Goal: Navigation & Orientation: Find specific page/section

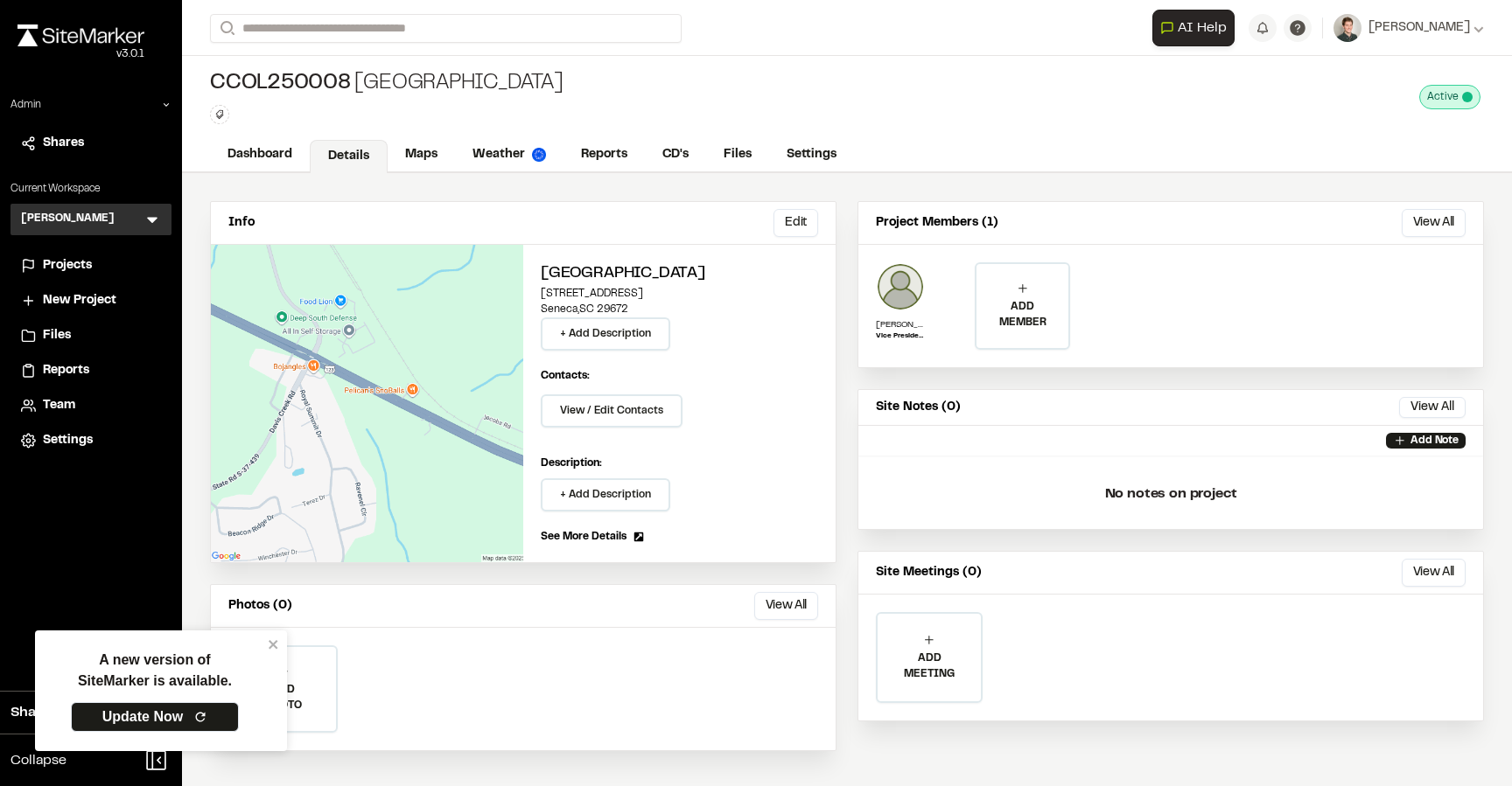
click at [711, 693] on div "ADD PHOTO Add Project Photo Click to upload photos or drag and drop Save Cancel" at bounding box center [523, 690] width 625 height 122
click at [178, 709] on link "Update Now" at bounding box center [155, 717] width 168 height 30
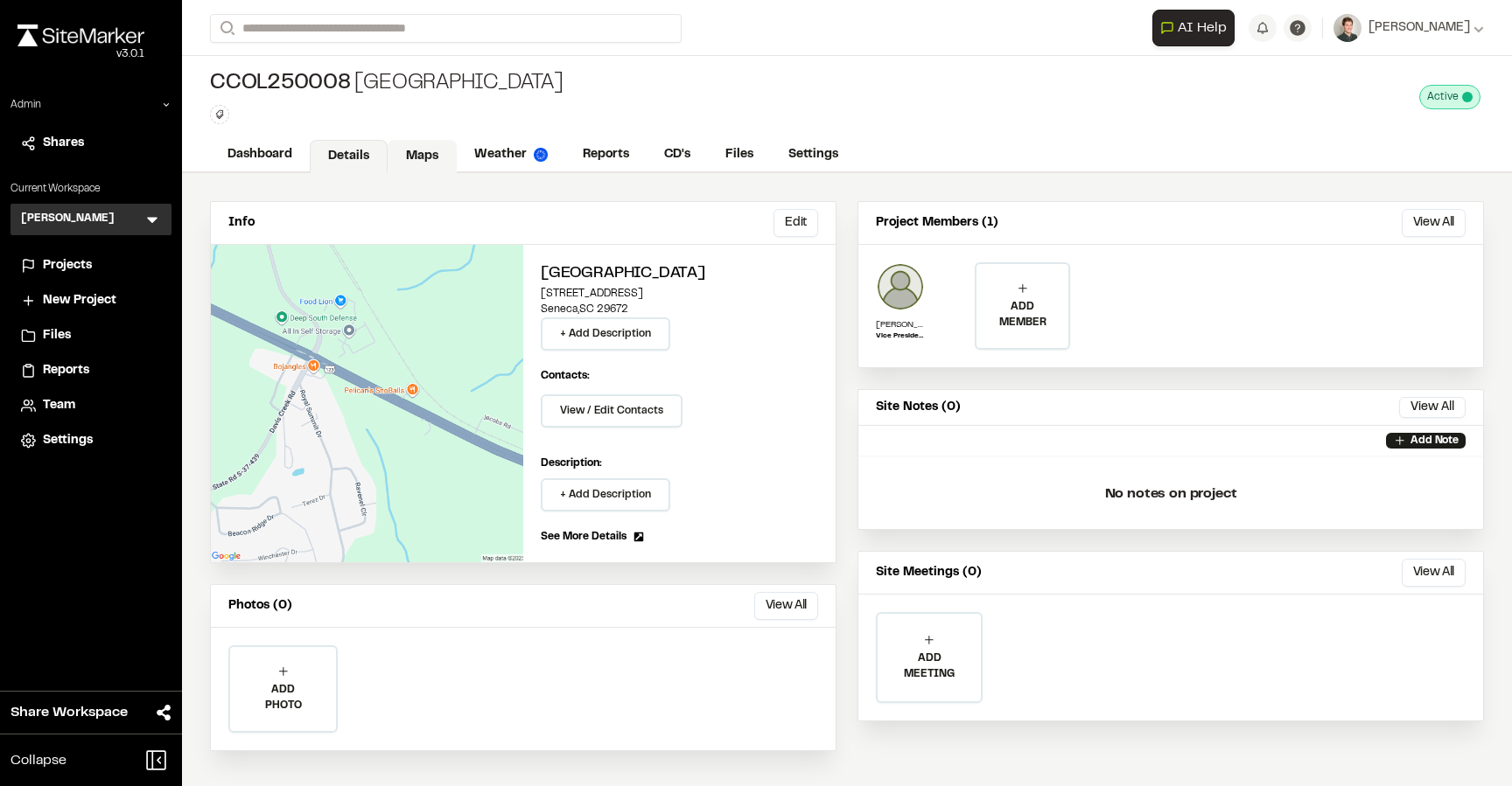
click at [420, 161] on link "Maps" at bounding box center [421, 156] width 69 height 33
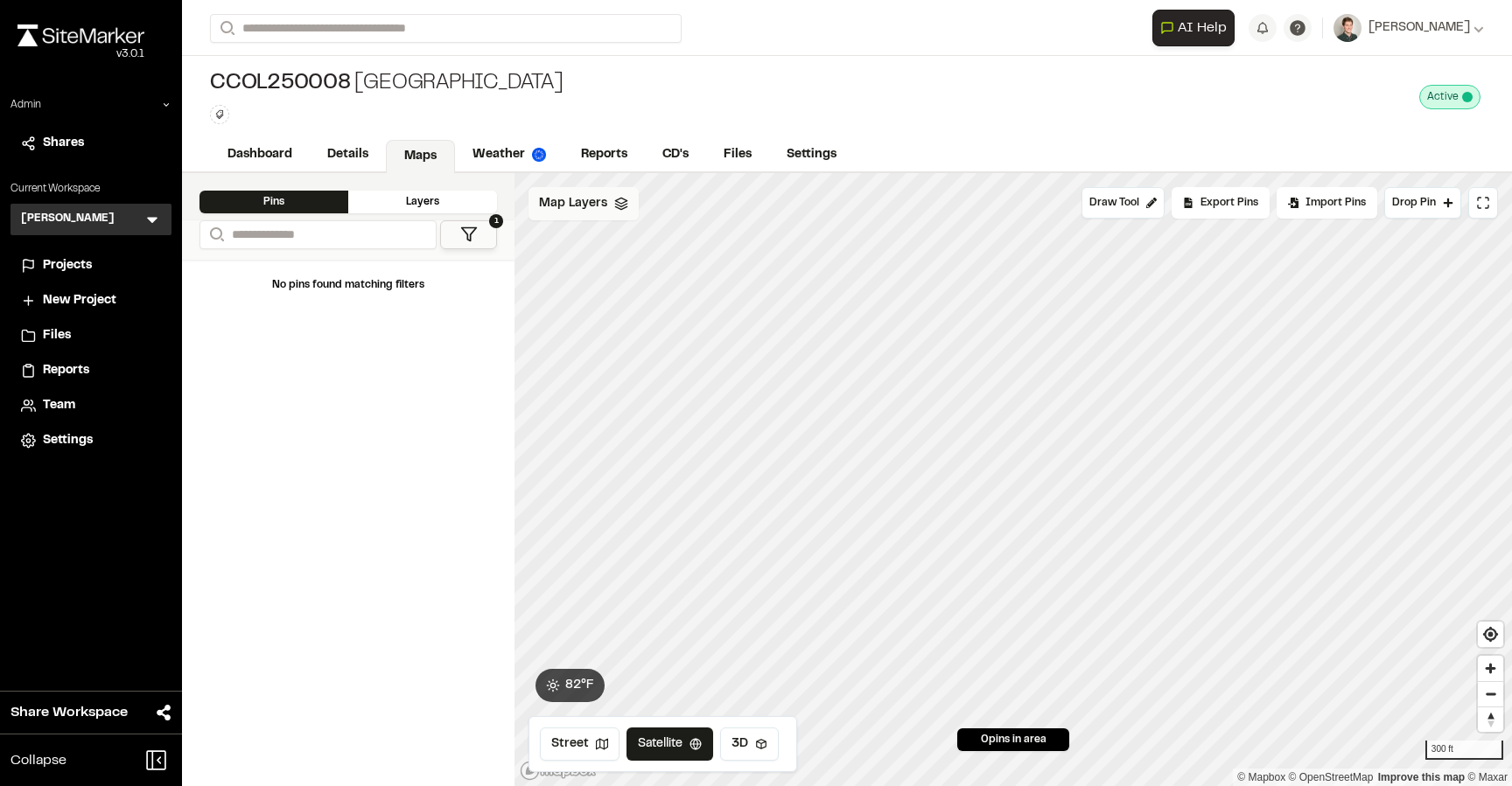
click at [603, 205] on span "Map Layers" at bounding box center [574, 203] width 68 height 19
click at [594, 283] on span "Hartwell" at bounding box center [647, 283] width 121 height 21
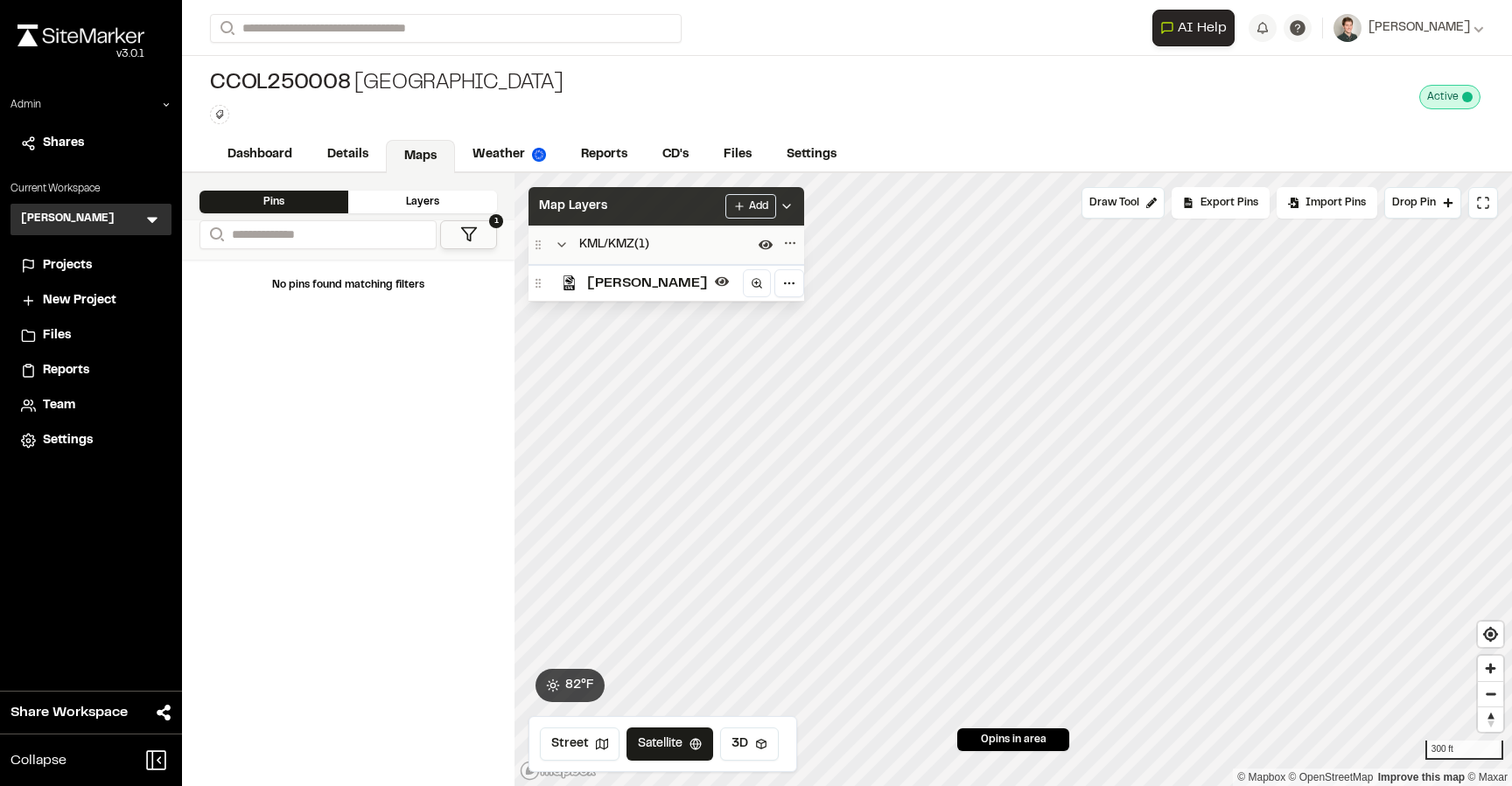
click at [583, 218] on div "Map Layers Add" at bounding box center [666, 206] width 276 height 39
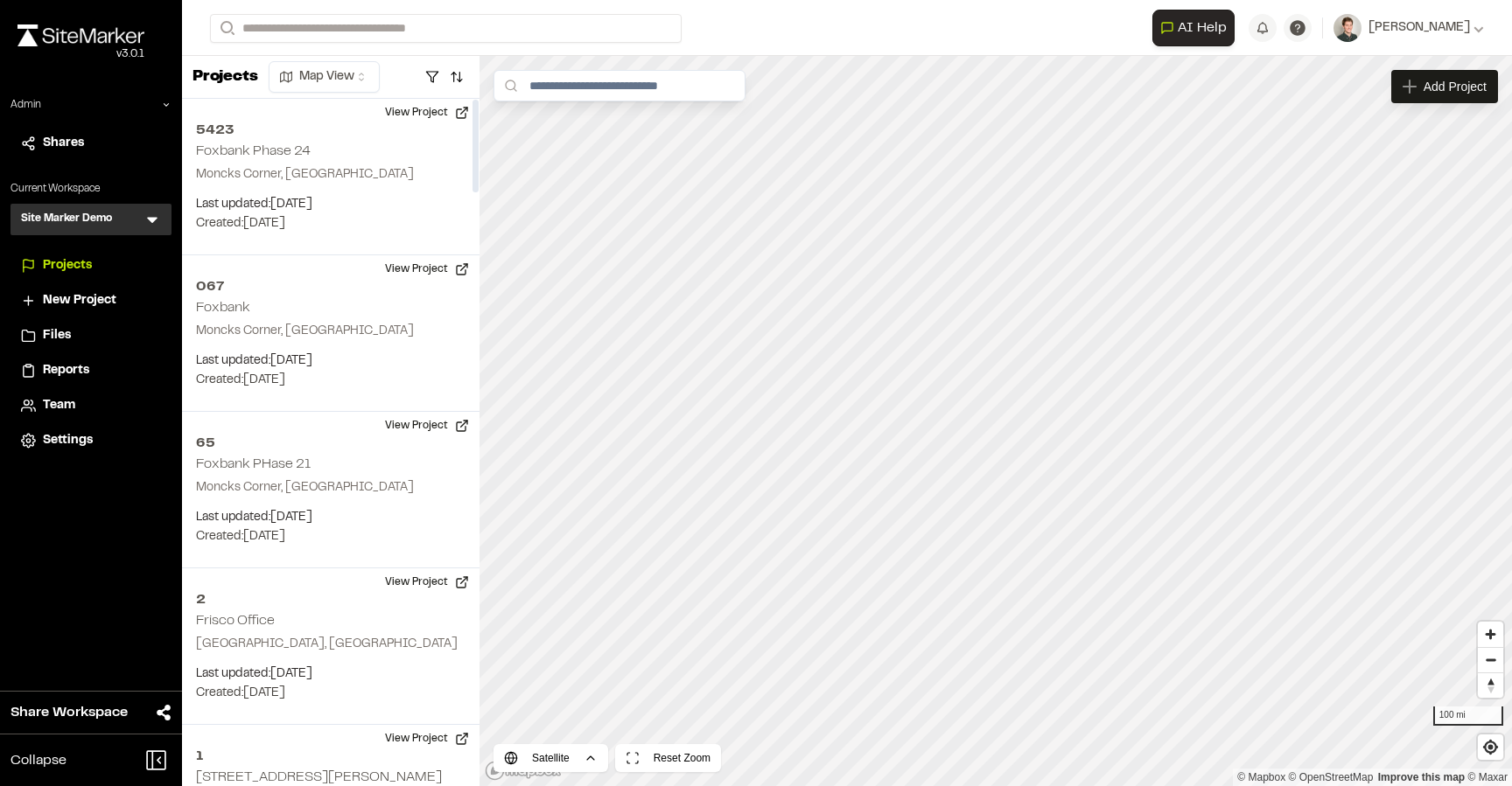
click at [173, 225] on div "Admin Shares Current Workspace Site Marker Demo SM Menu Projects New Project Fi…" at bounding box center [91, 277] width 182 height 360
click at [153, 221] on icon at bounding box center [152, 221] width 11 height 6
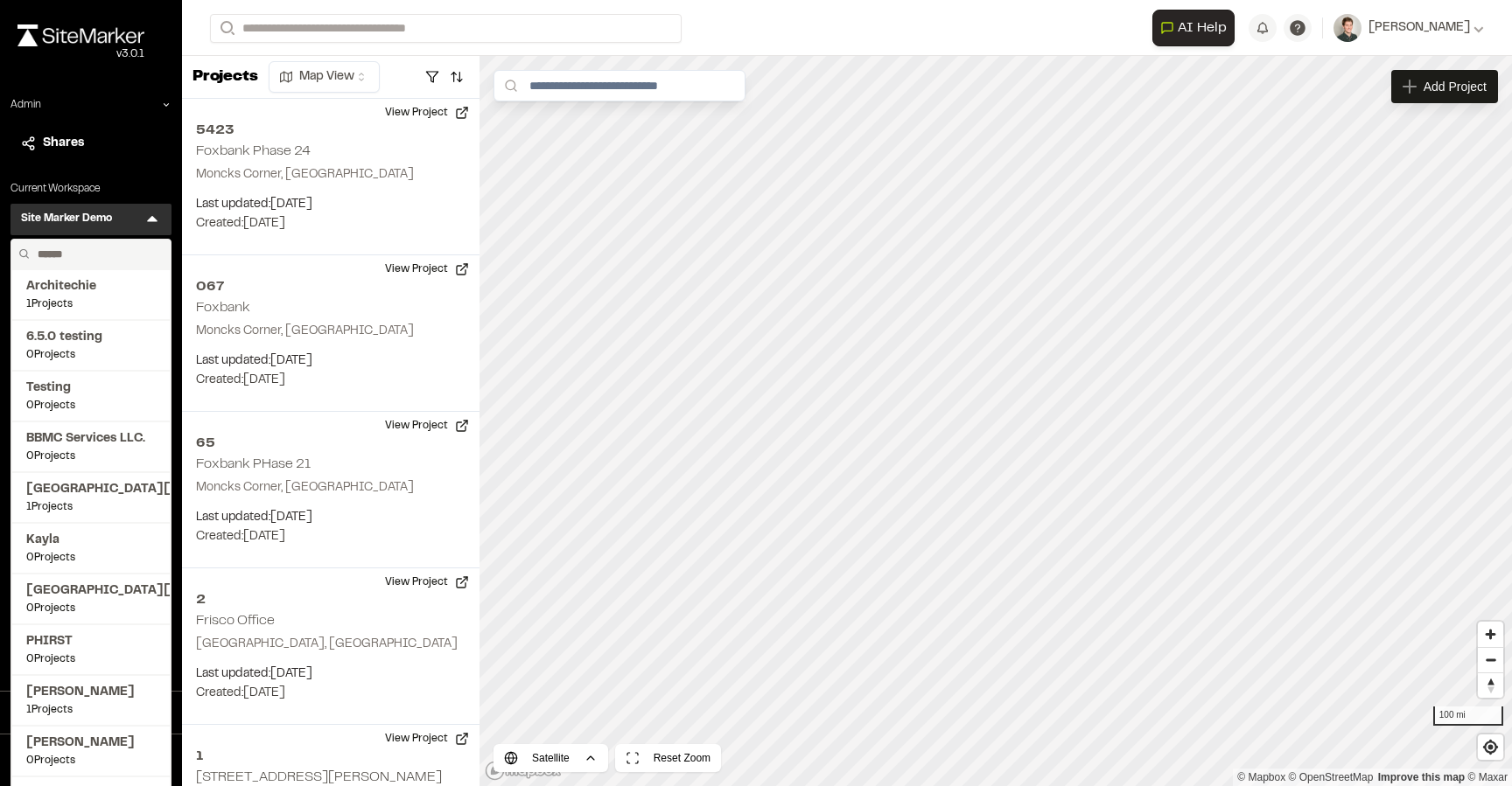
click at [83, 253] on input "text" at bounding box center [97, 254] width 133 height 30
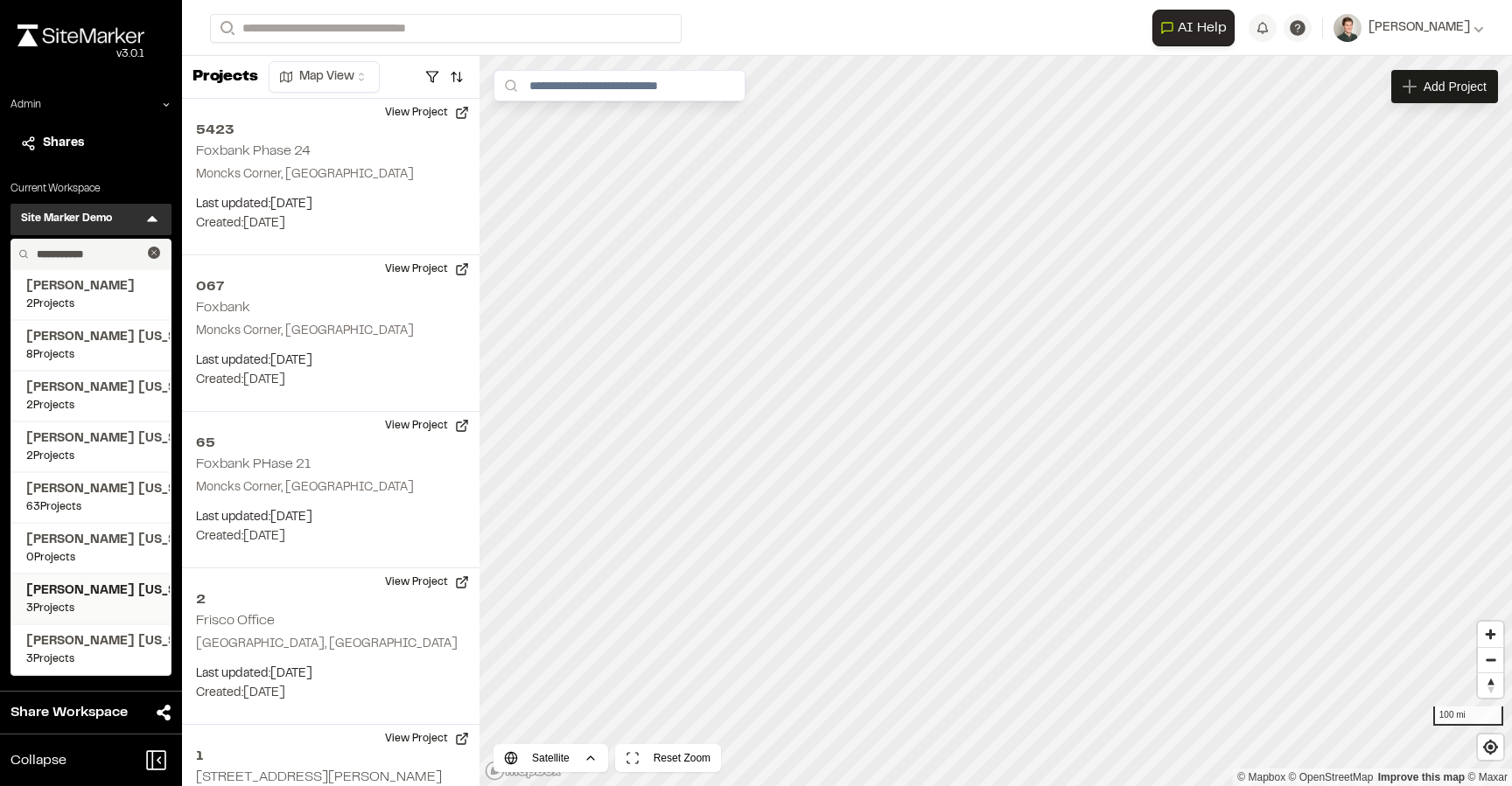
type input "**********"
click at [70, 607] on span "3 Projects" at bounding box center [91, 608] width 130 height 15
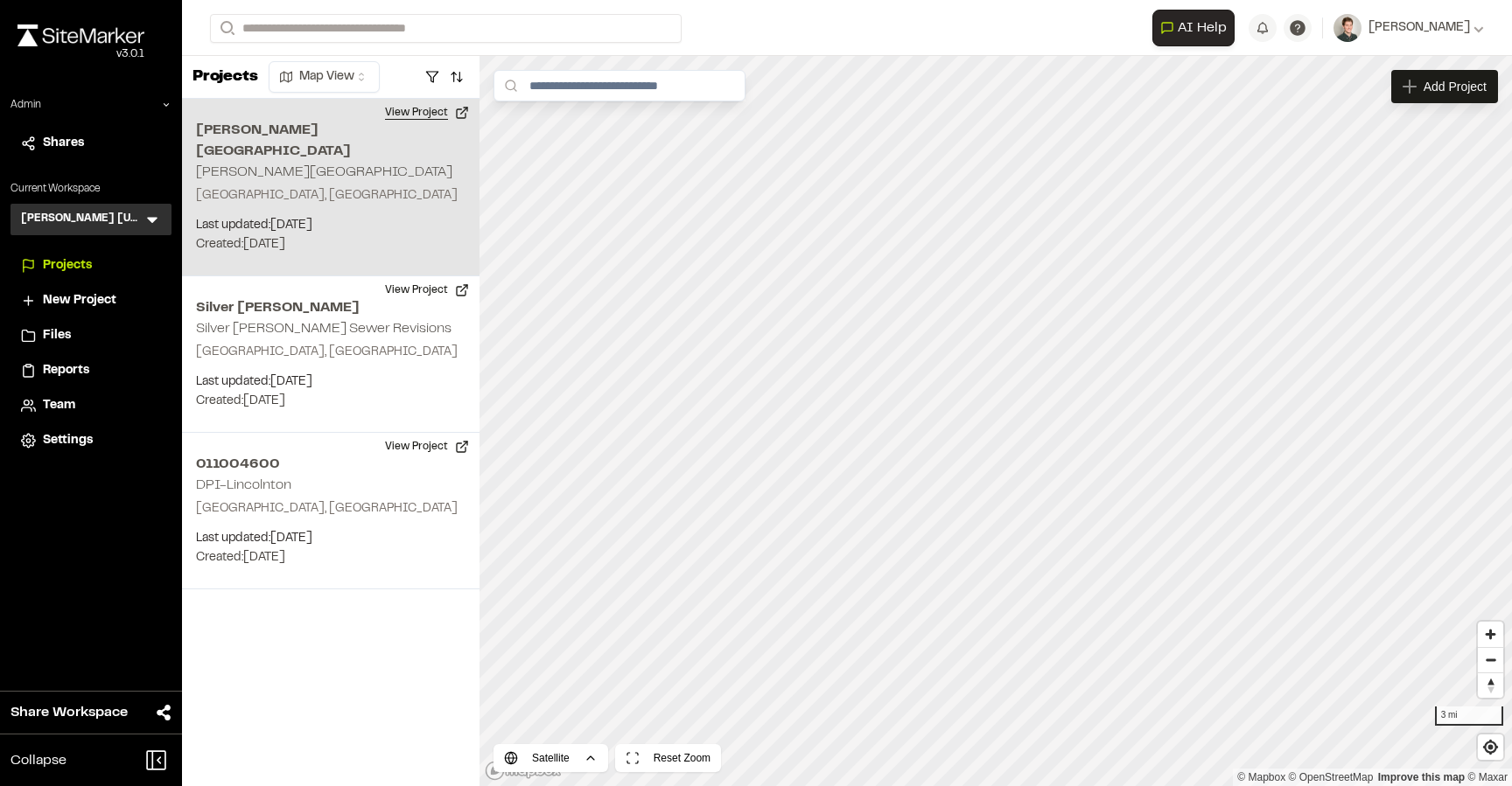
click at [436, 110] on button "View Project" at bounding box center [427, 113] width 105 height 28
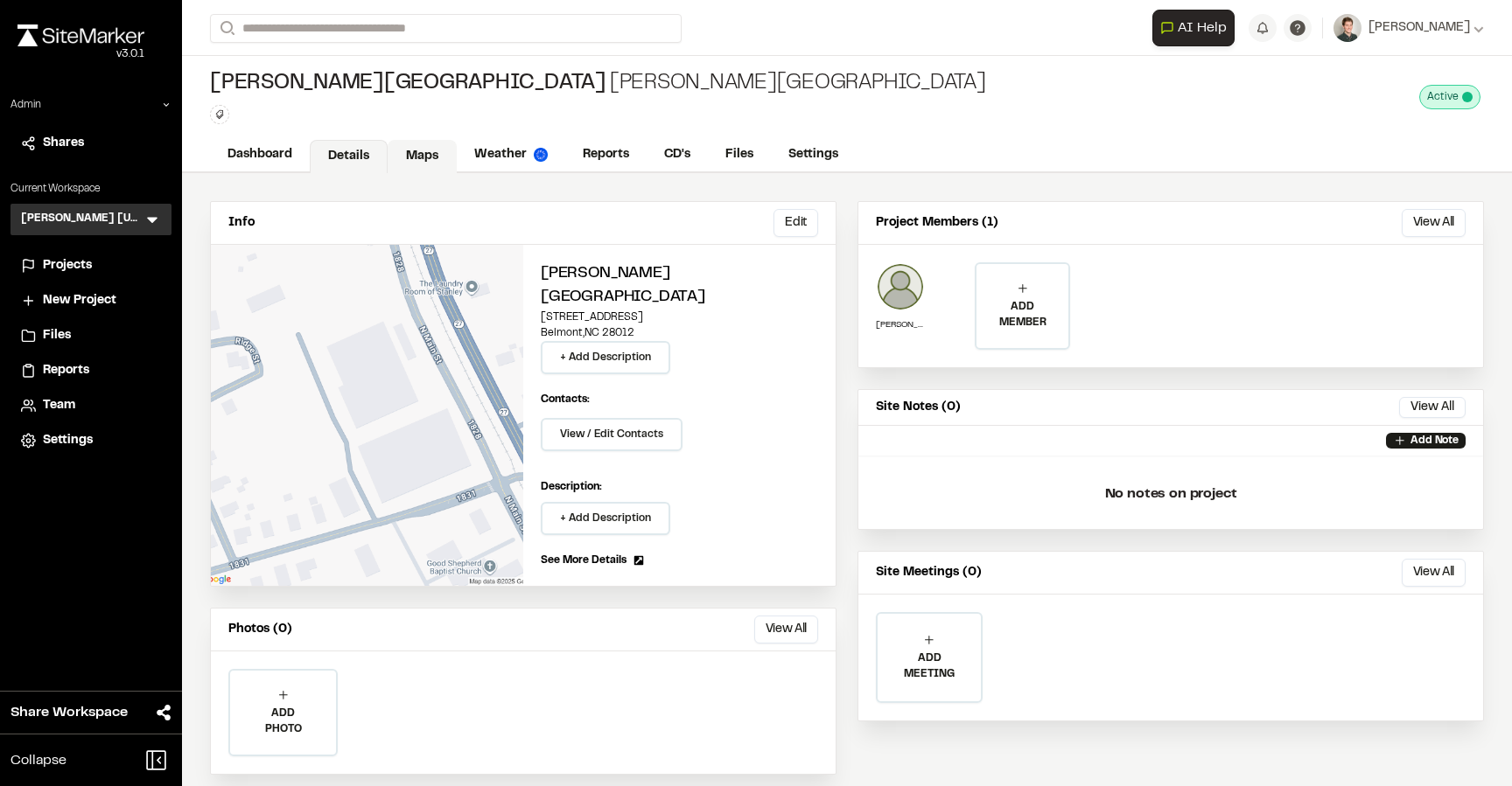
click at [416, 156] on link "Maps" at bounding box center [421, 156] width 69 height 33
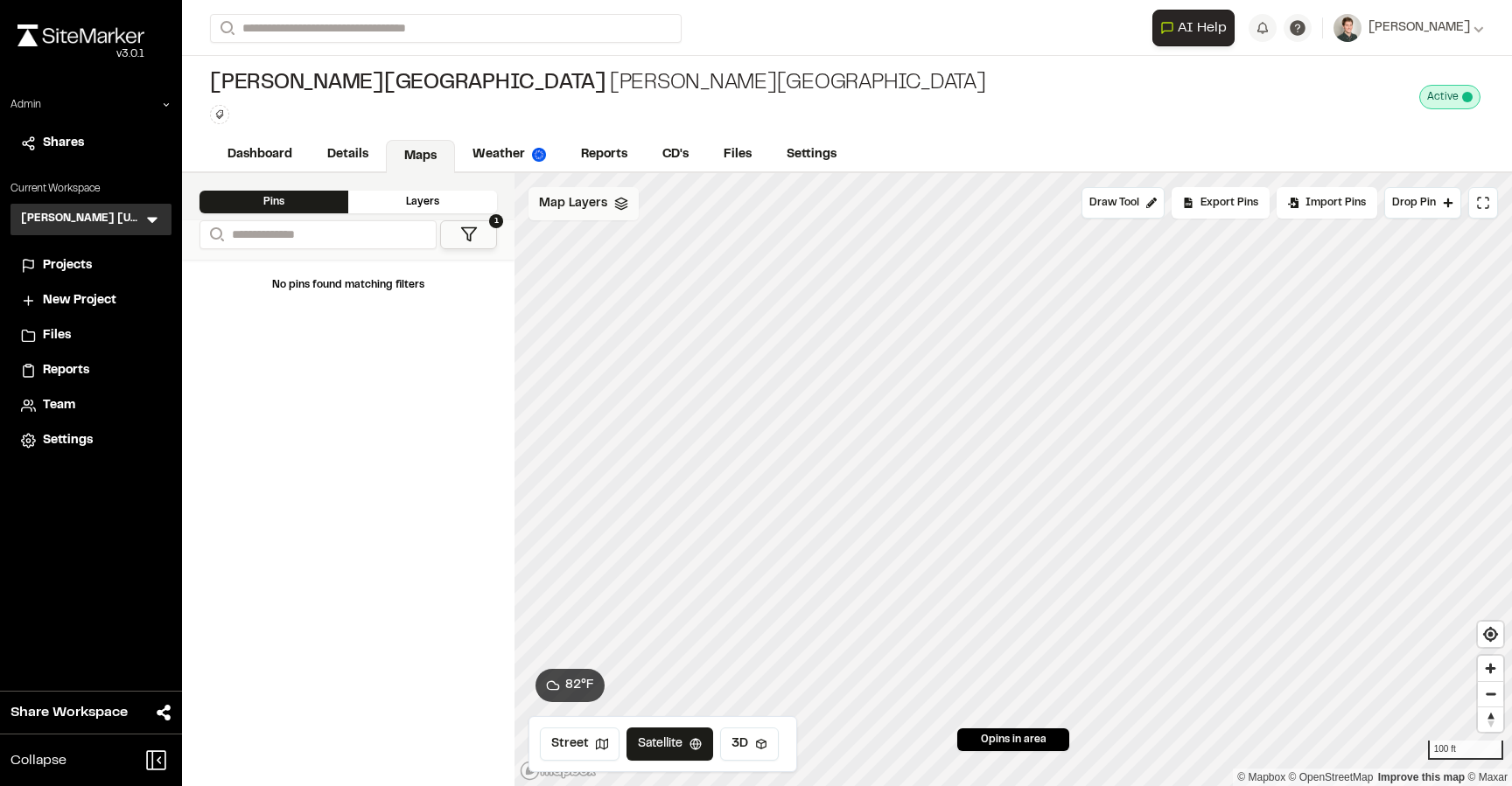
click at [609, 193] on div "Map Layers" at bounding box center [584, 203] width 110 height 33
click at [572, 207] on span "Map Layers" at bounding box center [574, 206] width 68 height 19
click at [503, 161] on link "Weather" at bounding box center [510, 156] width 110 height 33
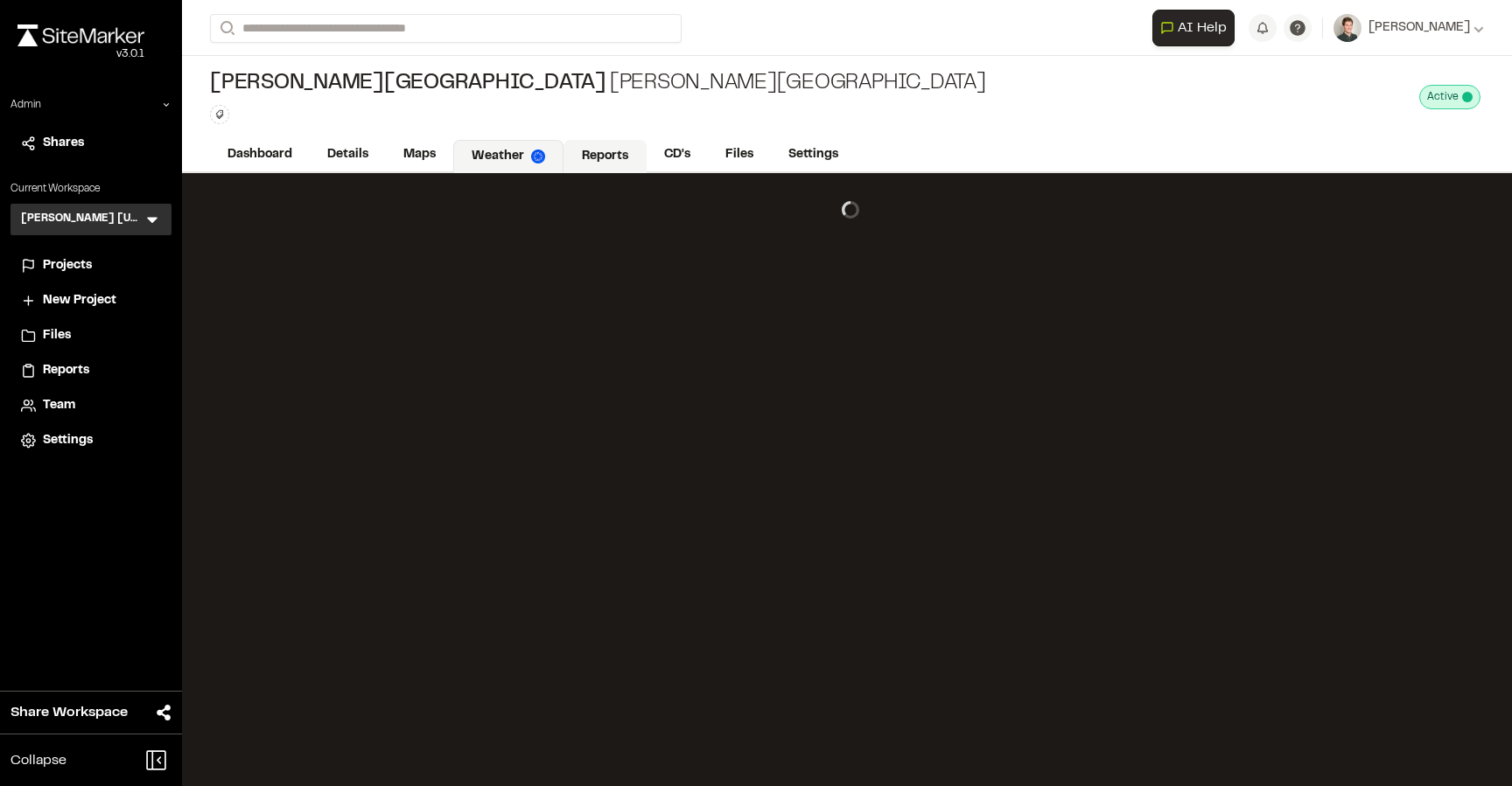
click at [606, 163] on link "Reports" at bounding box center [605, 156] width 83 height 33
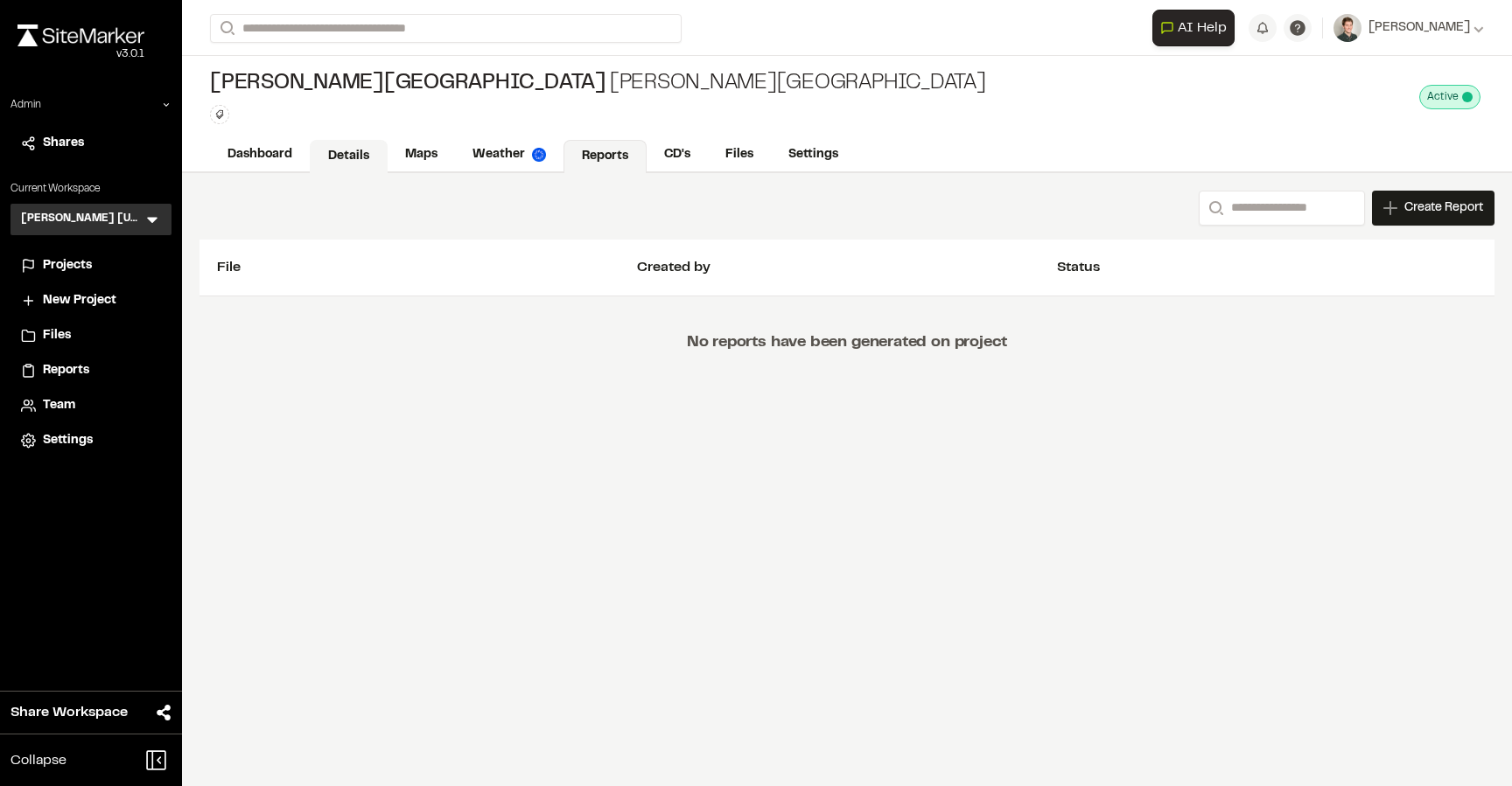
click at [364, 159] on link "Details" at bounding box center [349, 156] width 77 height 33
